Goal: Task Accomplishment & Management: Complete application form

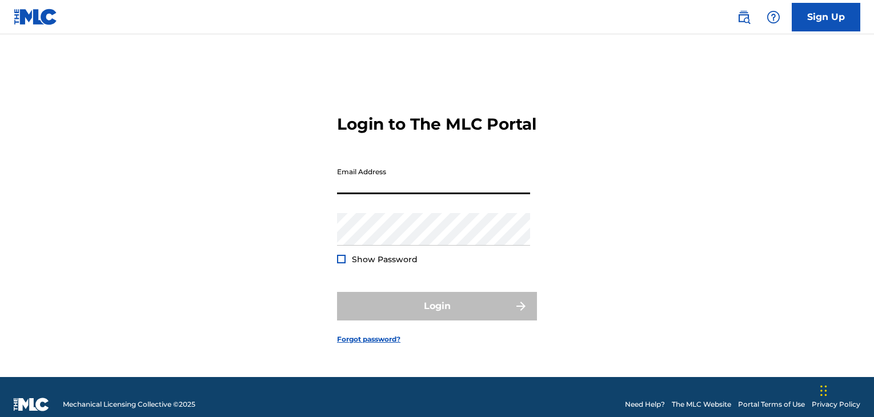
click at [381, 194] on input "Email Address" at bounding box center [433, 178] width 193 height 33
click at [390, 194] on input "Email Address" at bounding box center [433, 178] width 193 height 33
click at [396, 194] on input "Email Address" at bounding box center [433, 178] width 193 height 33
type input "[EMAIL_ADDRESS][DOMAIN_NAME]"
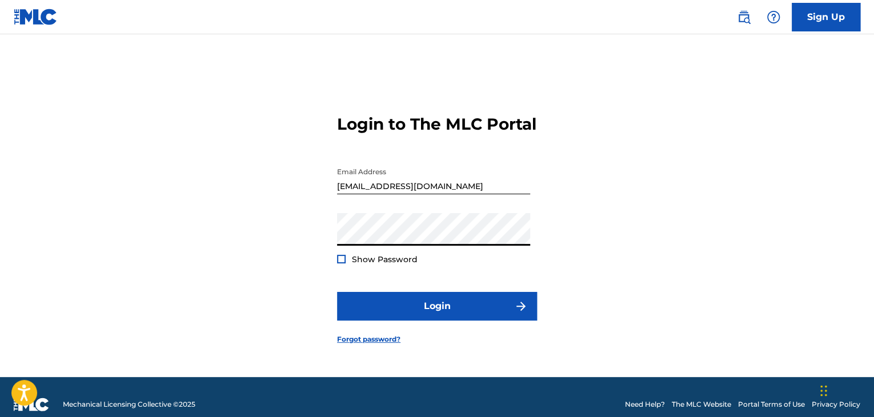
click at [336, 264] on div "Login to The MLC Portal Email Address [EMAIL_ADDRESS][DOMAIN_NAME] Password Sho…" at bounding box center [437, 220] width 800 height 314
click at [341, 263] on div at bounding box center [341, 259] width 9 height 9
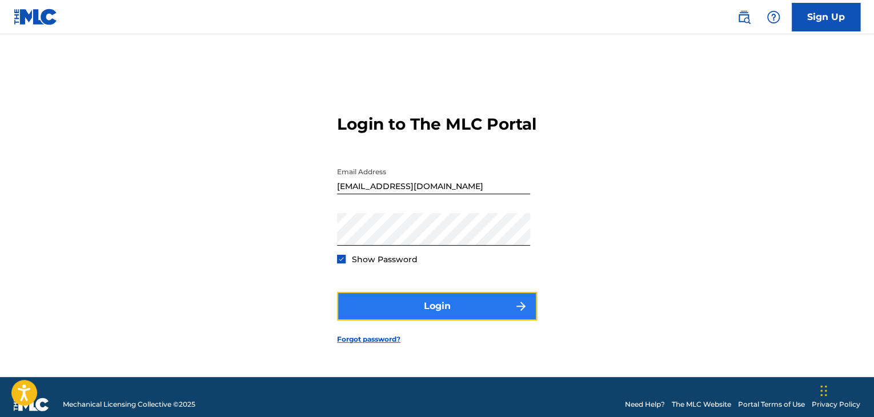
click at [383, 321] on button "Login" at bounding box center [437, 306] width 200 height 29
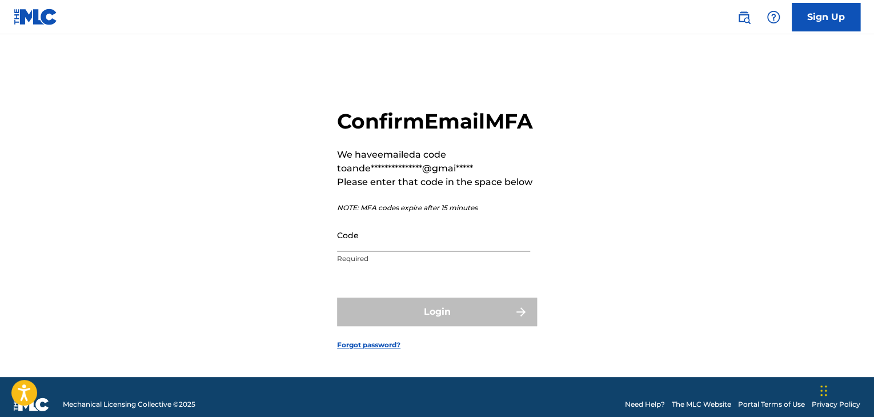
click at [361, 251] on input "Code" at bounding box center [433, 235] width 193 height 33
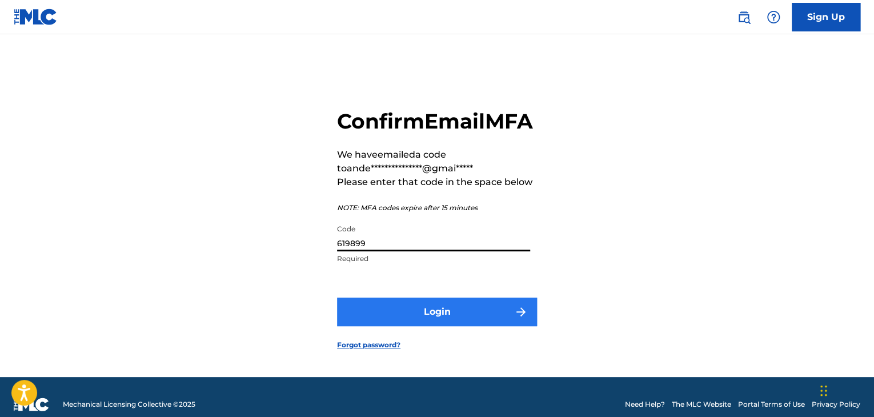
type input "619899"
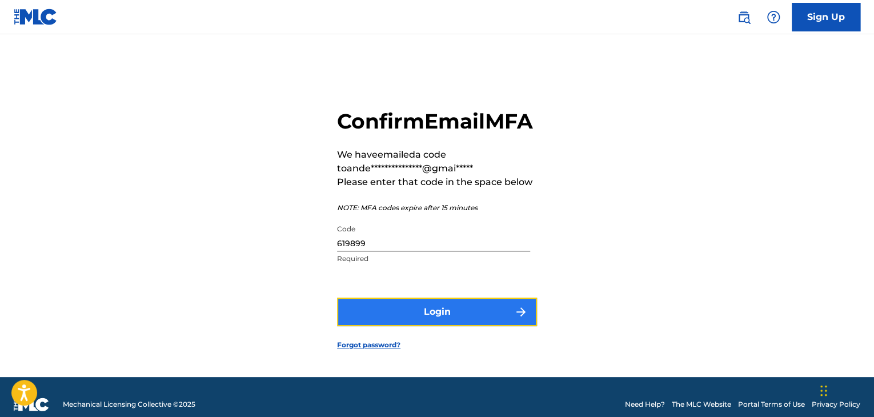
click at [450, 318] on button "Login" at bounding box center [437, 312] width 200 height 29
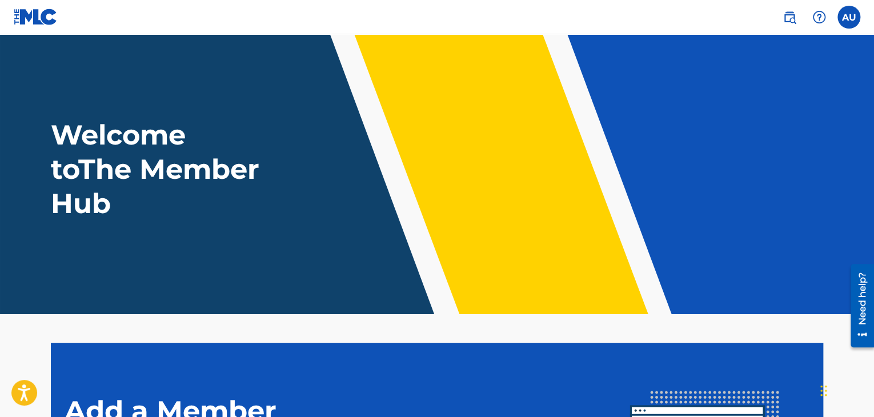
click at [507, 113] on header "Welcome to The Member Hub" at bounding box center [437, 174] width 874 height 280
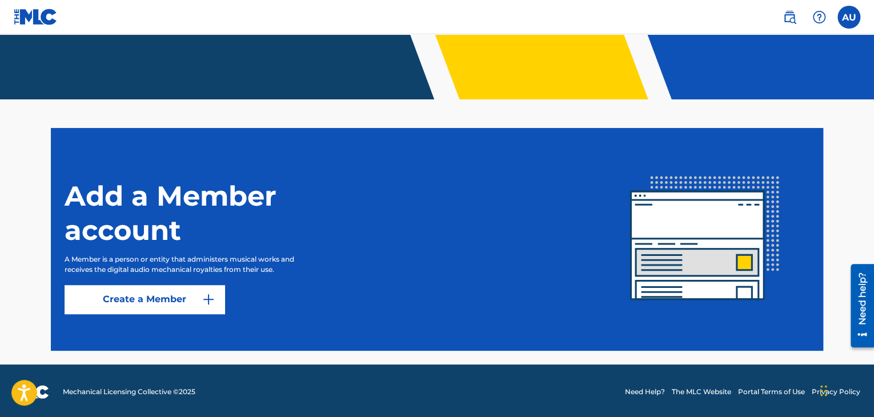
scroll to position [217, 0]
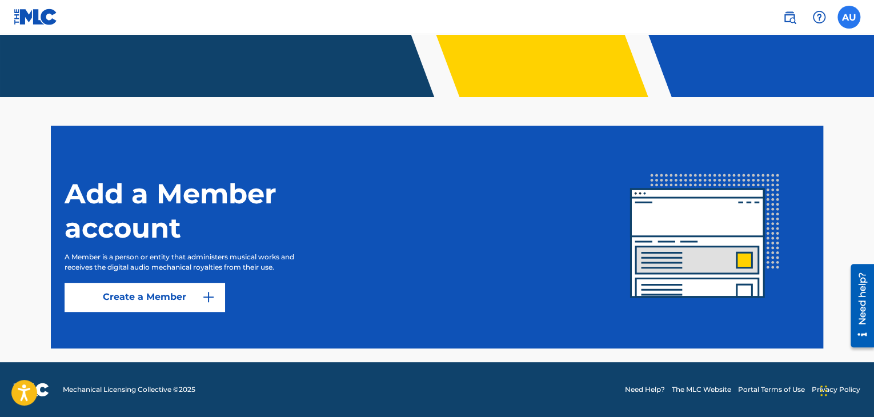
click at [846, 22] on label at bounding box center [849, 17] width 23 height 23
click at [849, 17] on input "AU [PERSON_NAME] Usme [EMAIL_ADDRESS][DOMAIN_NAME] Notification Preferences Pro…" at bounding box center [849, 17] width 0 height 0
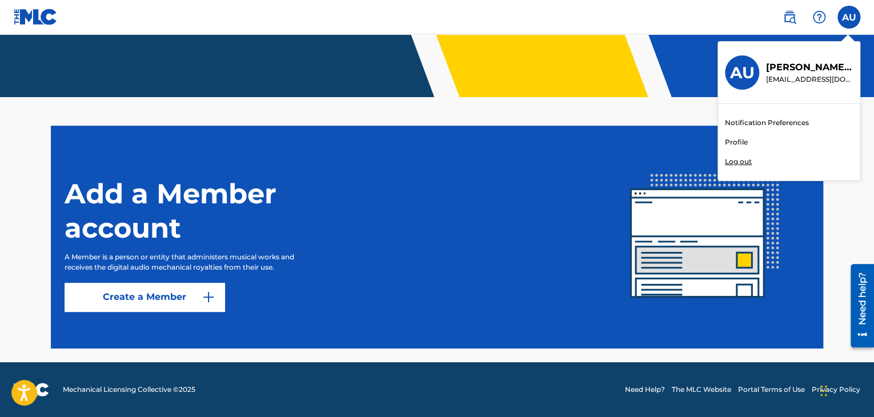
click at [567, 227] on div "Add a Member account A Member is a person or entity that administers musical wo…" at bounding box center [333, 237] width 536 height 149
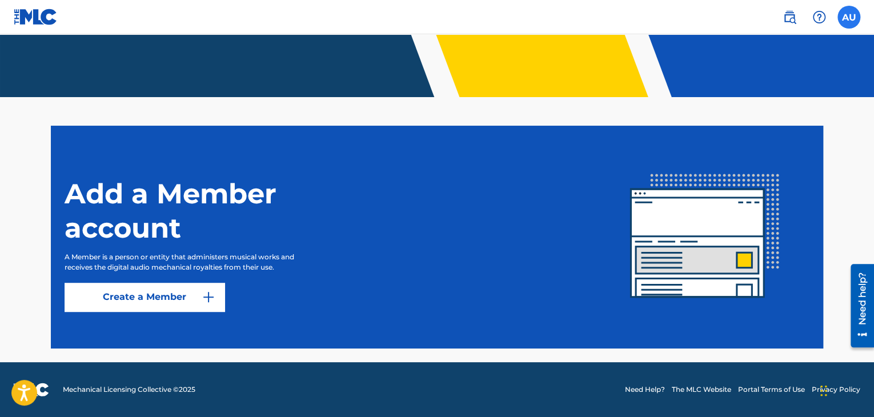
click at [846, 19] on label at bounding box center [849, 17] width 23 height 23
click at [849, 17] on input "AU [PERSON_NAME] Usme [EMAIL_ADDRESS][DOMAIN_NAME] Notification Preferences Pro…" at bounding box center [849, 17] width 0 height 0
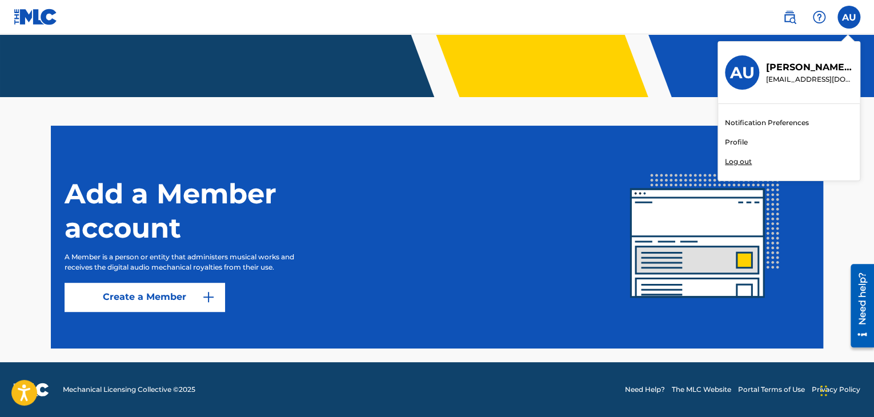
click at [735, 142] on link "Profile" at bounding box center [736, 142] width 23 height 10
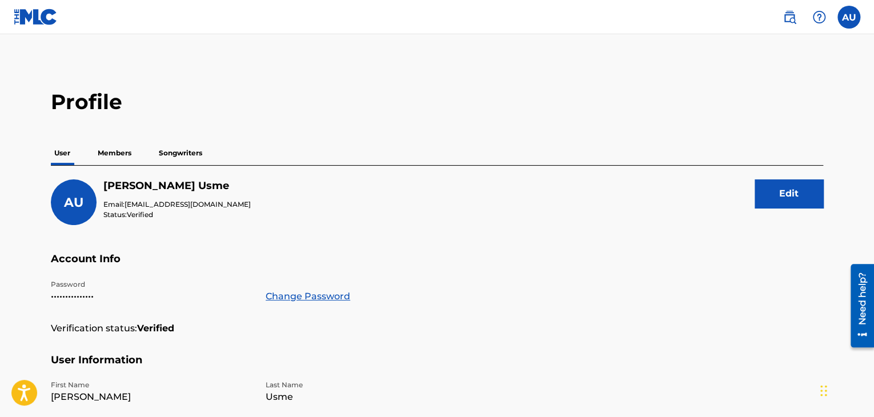
click at [172, 157] on p "Songwriters" at bounding box center [180, 153] width 50 height 24
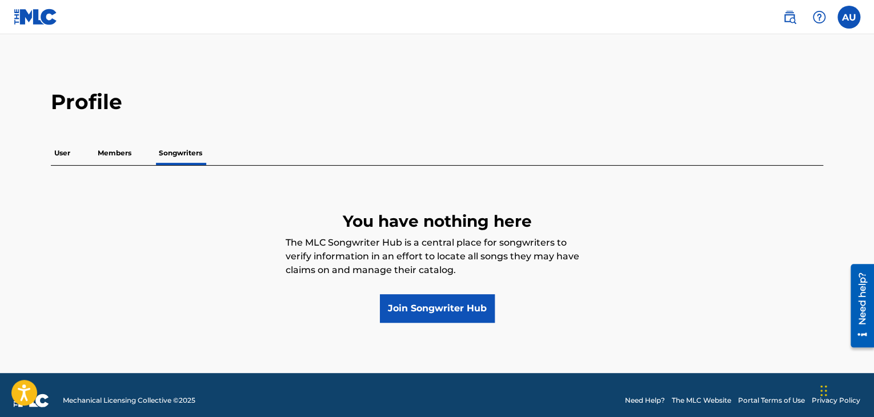
click at [135, 151] on p "Members" at bounding box center [114, 153] width 41 height 24
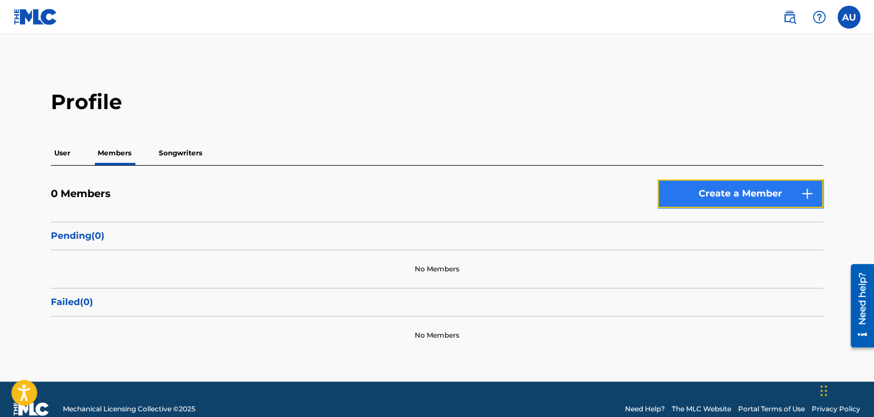
click at [706, 197] on link "Create a Member" at bounding box center [741, 193] width 166 height 29
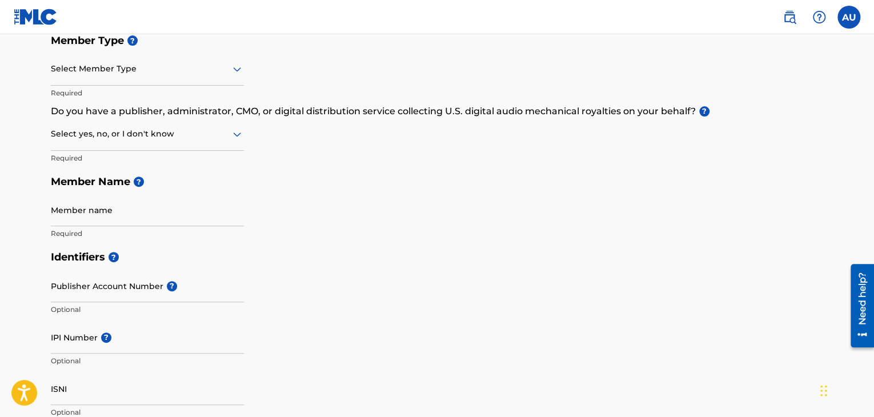
scroll to position [155, 0]
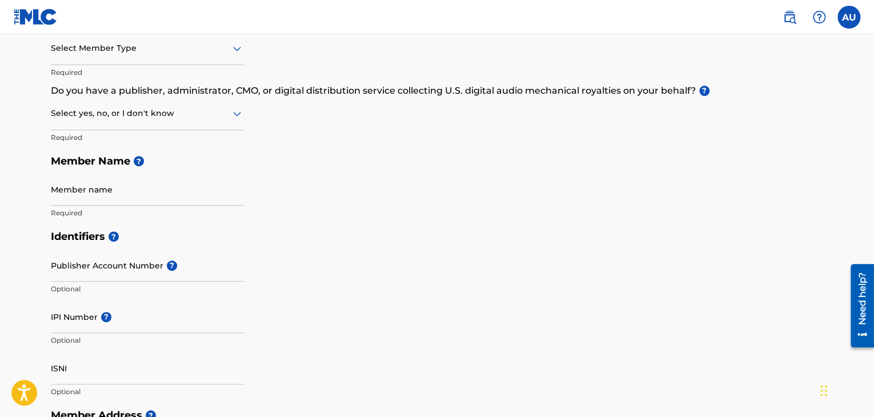
click at [175, 61] on div "Select Member Type" at bounding box center [147, 49] width 193 height 33
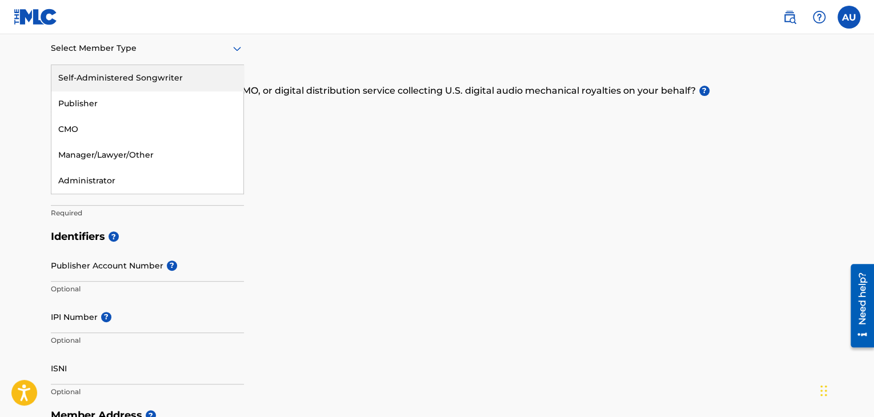
click at [154, 85] on div "Self-Administered Songwriter" at bounding box center [147, 78] width 192 height 26
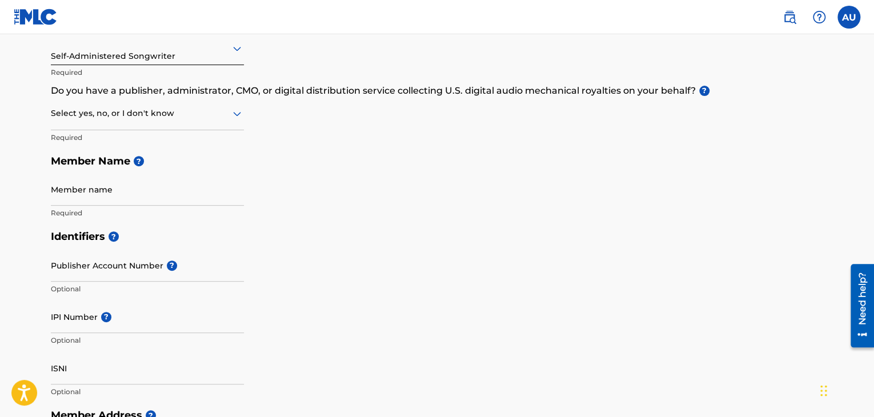
click at [206, 118] on div at bounding box center [147, 113] width 193 height 14
click at [135, 170] on div "No" at bounding box center [147, 169] width 192 height 26
click at [123, 194] on input "Member name" at bounding box center [147, 189] width 193 height 33
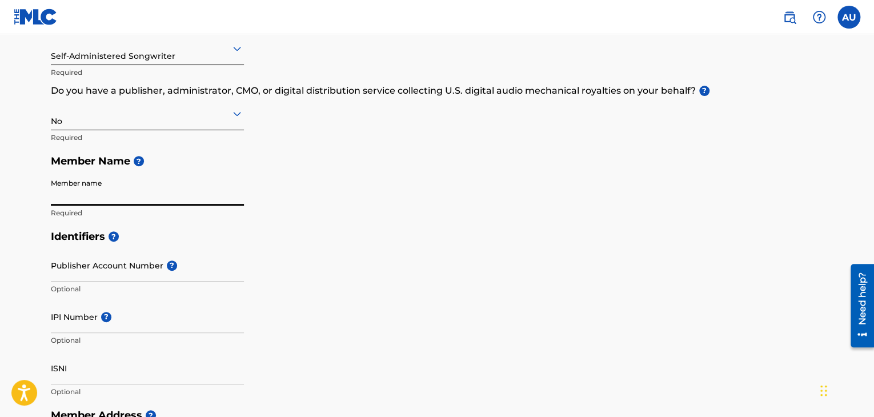
type input "[PERSON_NAME] Usme"
type input "[STREET_ADDRESS]"
type input "Barrio [GEOGRAPHIC_DATA]"
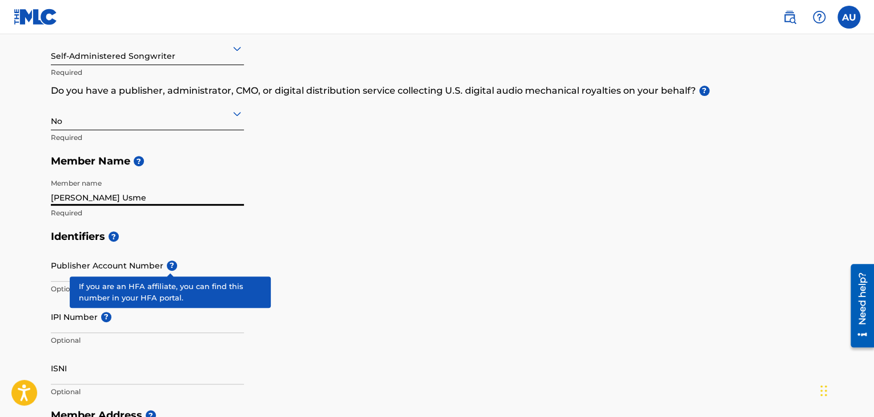
click at [167, 270] on span "?" at bounding box center [172, 266] width 10 height 10
click at [167, 270] on input "Publisher Account Number ?" at bounding box center [147, 265] width 193 height 33
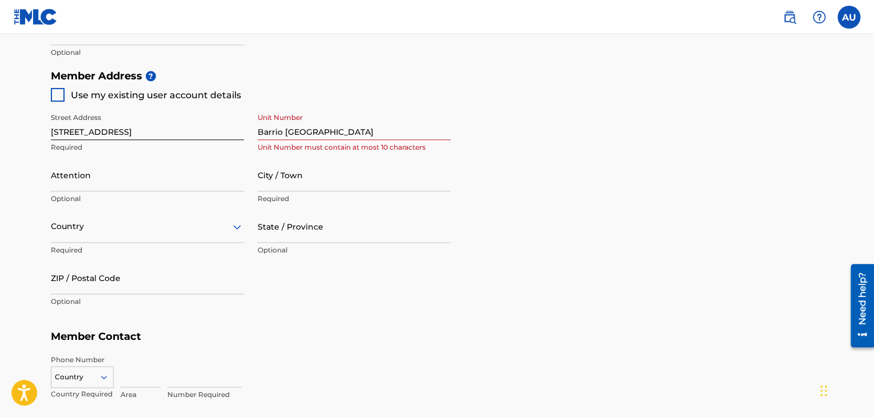
scroll to position [498, 0]
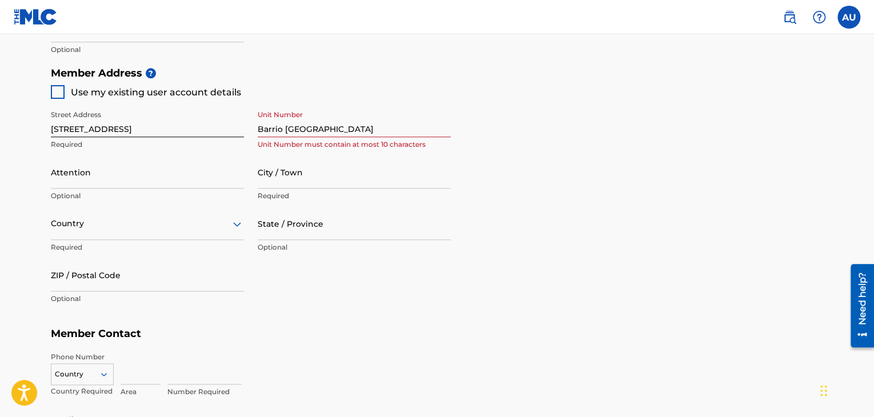
click at [61, 94] on div at bounding box center [58, 92] width 14 height 14
type input "Medellin"
type input "[GEOGRAPHIC_DATA]"
type input "050001"
type input "301"
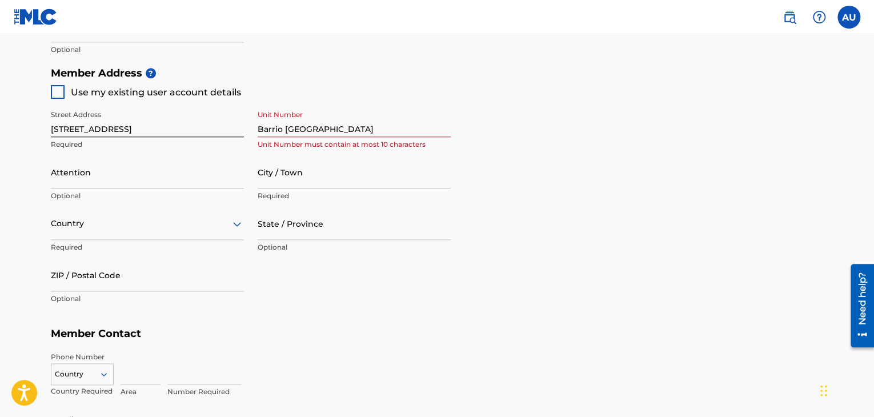
type input "4657951"
type input "[EMAIL_ADDRESS][DOMAIN_NAME]"
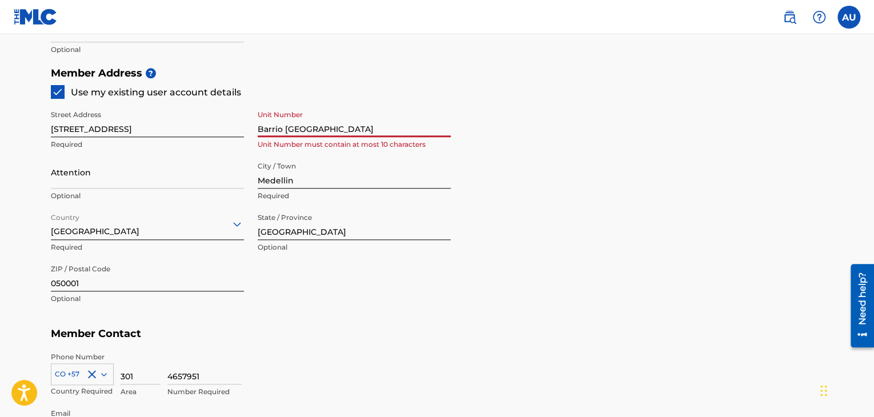
drag, startPoint x: 293, startPoint y: 130, endPoint x: 285, endPoint y: 133, distance: 9.2
click at [293, 130] on input "Barrio [GEOGRAPHIC_DATA]" at bounding box center [354, 121] width 193 height 33
drag, startPoint x: 286, startPoint y: 130, endPoint x: 247, endPoint y: 130, distance: 39.4
click at [247, 130] on div "Street Address [STREET_ADDRESS] Unit Number must contain at most 10 characters …" at bounding box center [251, 207] width 400 height 217
type input "[GEOGRAPHIC_DATA]"
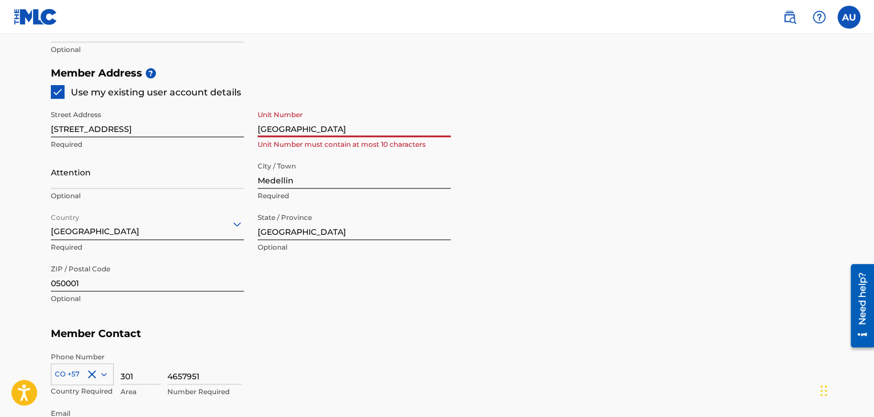
click at [241, 127] on div "Street Address [STREET_ADDRESS] Unit Number must contain at most 10 characters …" at bounding box center [251, 207] width 400 height 217
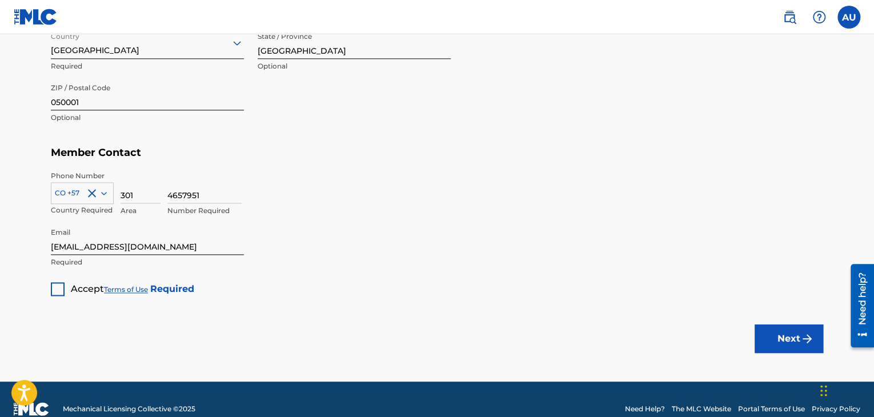
scroll to position [698, 0]
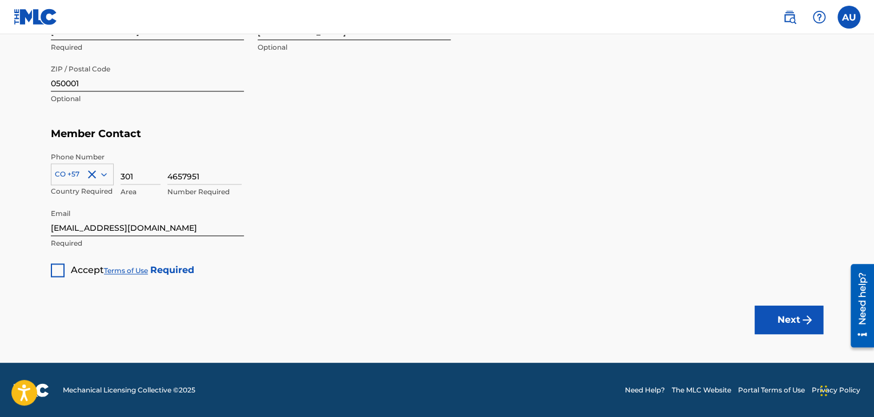
click at [55, 272] on div at bounding box center [58, 270] width 14 height 14
click at [794, 324] on button "Next" at bounding box center [789, 320] width 69 height 29
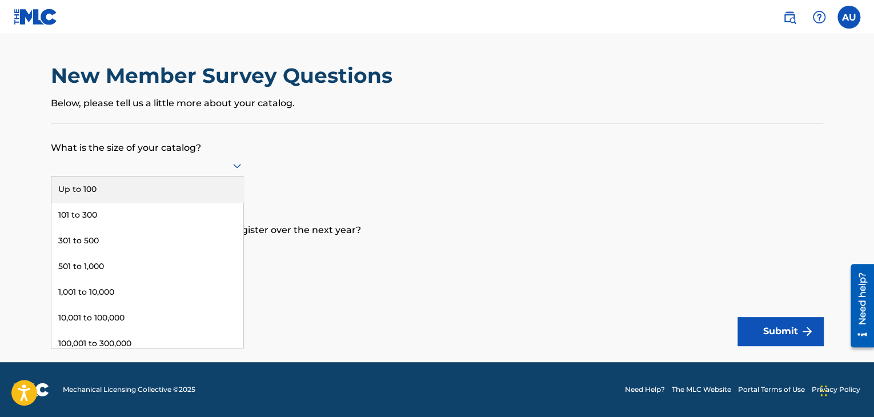
click at [210, 169] on div at bounding box center [147, 165] width 193 height 14
click at [366, 169] on form "What is the size of your catalog? 9 results available. Use Up and Down to choos…" at bounding box center [437, 235] width 773 height 222
click at [197, 163] on div at bounding box center [147, 165] width 193 height 14
click at [164, 191] on div "Up to 100" at bounding box center [147, 190] width 192 height 26
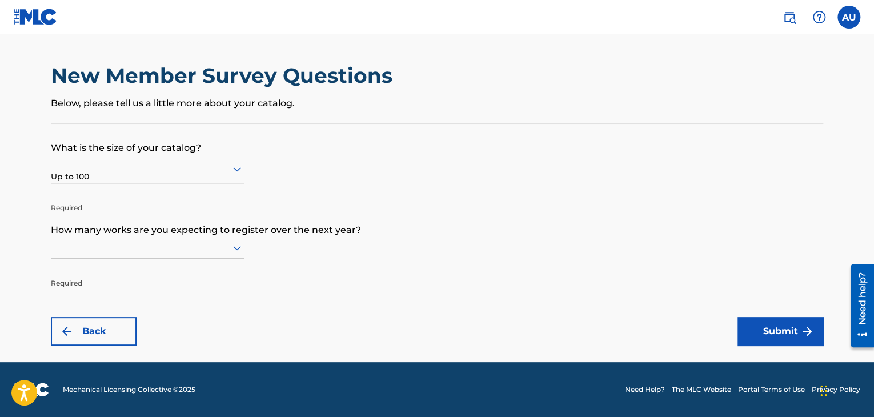
click at [238, 246] on icon at bounding box center [237, 248] width 14 height 14
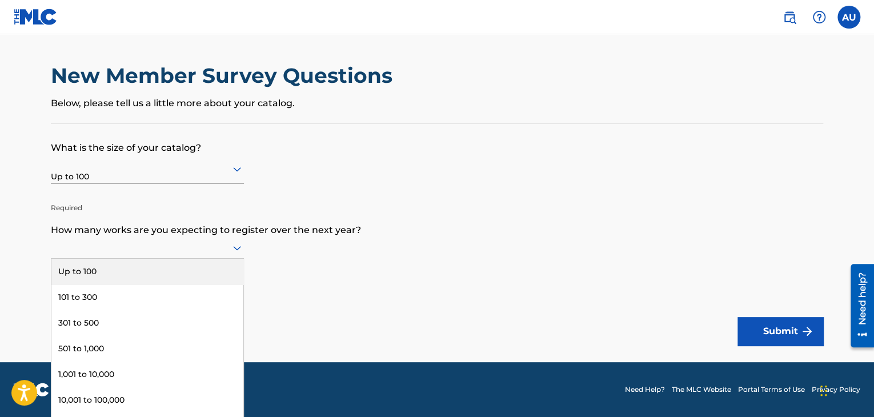
click at [175, 270] on div "Up to 100" at bounding box center [147, 272] width 192 height 26
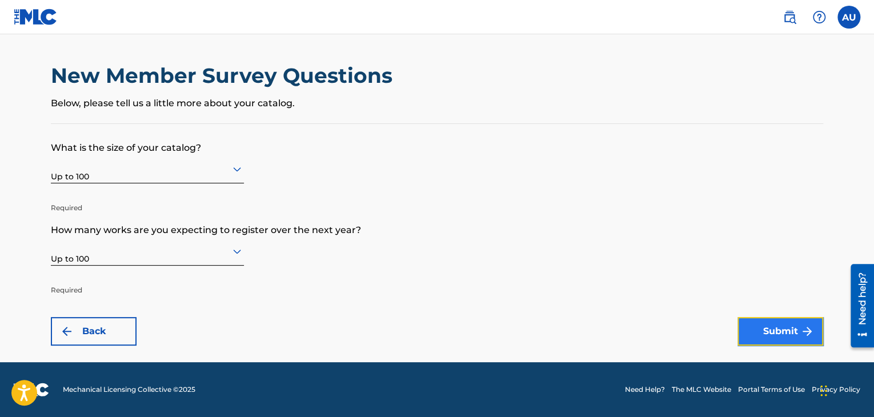
click at [793, 334] on button "Submit" at bounding box center [781, 331] width 86 height 29
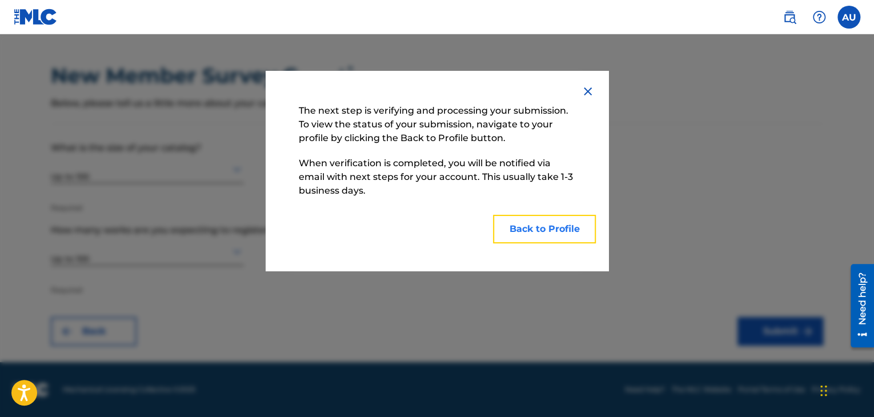
click at [544, 233] on button "Back to Profile" at bounding box center [544, 229] width 103 height 29
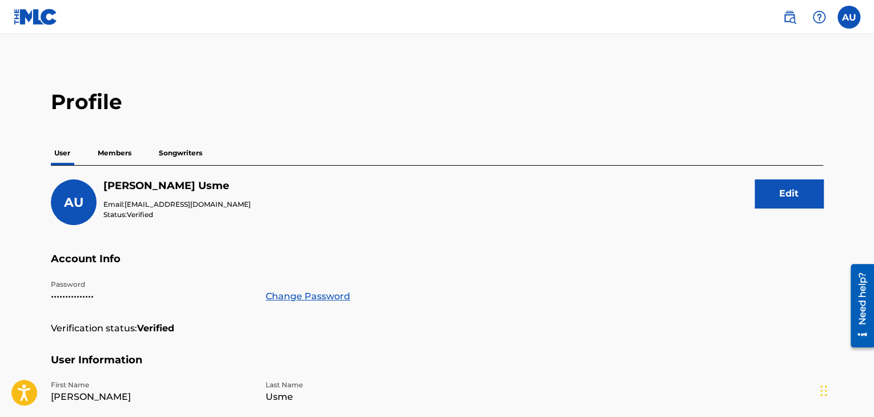
click at [126, 151] on p "Members" at bounding box center [114, 153] width 41 height 24
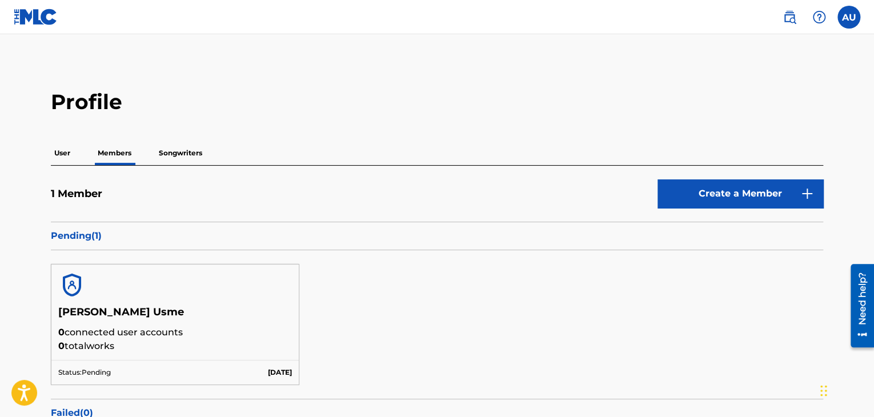
click at [181, 143] on p "Songwriters" at bounding box center [180, 153] width 50 height 24
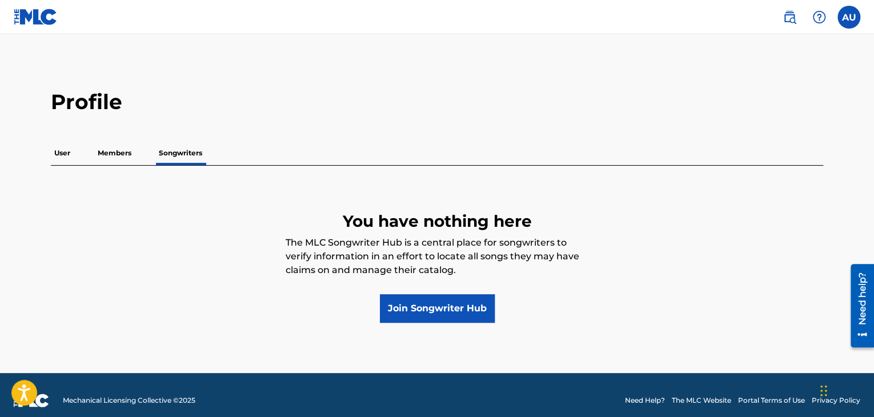
click at [118, 155] on p "Members" at bounding box center [114, 153] width 41 height 24
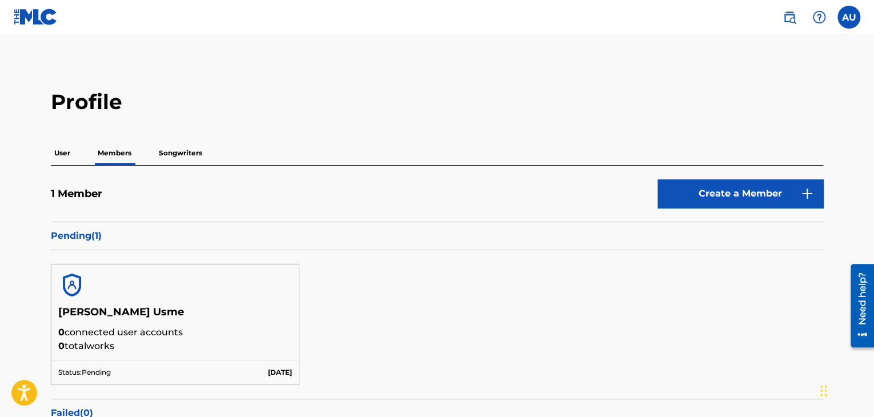
click at [73, 154] on p "User" at bounding box center [62, 153] width 23 height 24
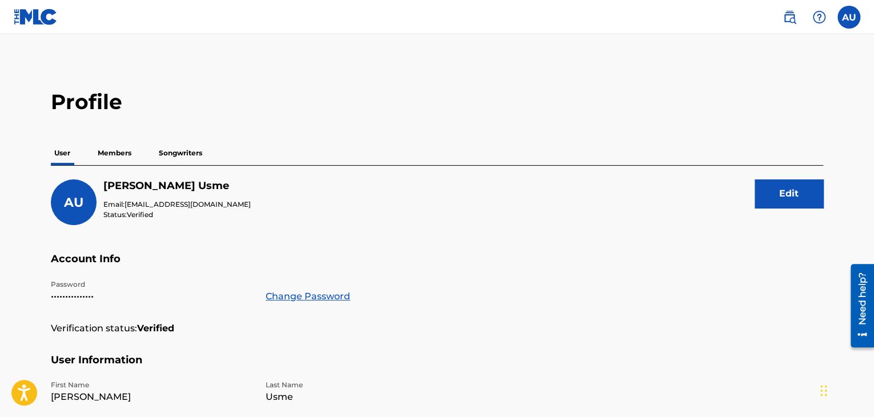
click at [98, 154] on p "Members" at bounding box center [114, 153] width 41 height 24
